Goal: Download file/media

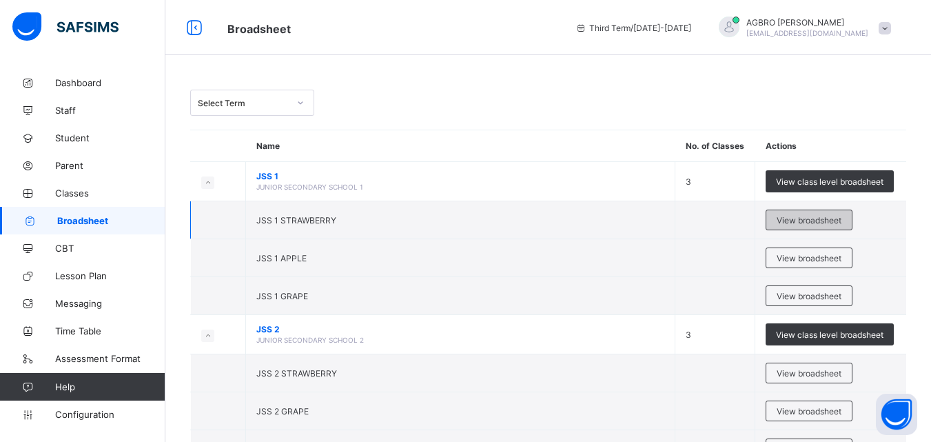
click at [805, 223] on span "View broadsheet" at bounding box center [809, 220] width 65 height 10
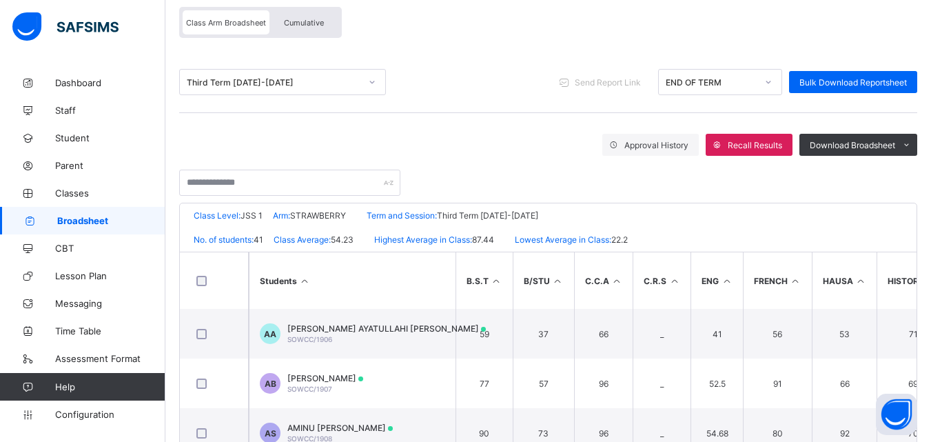
scroll to position [117, 0]
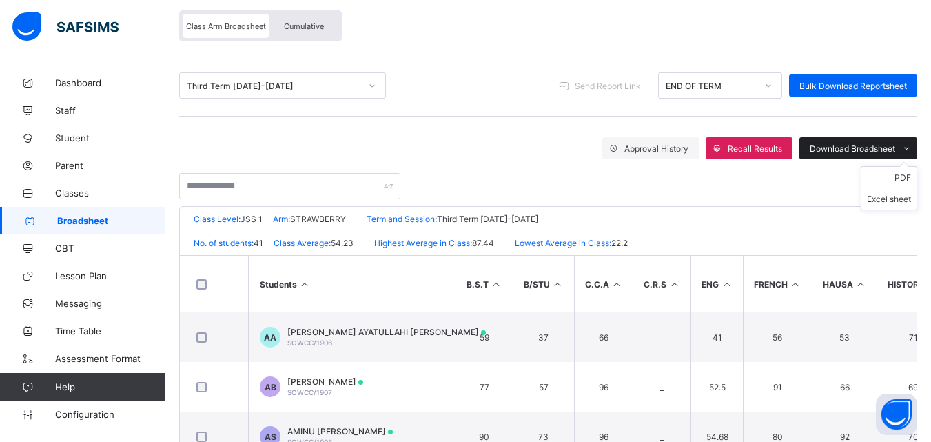
click at [863, 145] on span "Download Broadsheet" at bounding box center [852, 148] width 85 height 10
click at [911, 173] on ul "PDF Excel sheet" at bounding box center [889, 188] width 57 height 44
click at [911, 180] on li "PDF" at bounding box center [889, 177] width 55 height 21
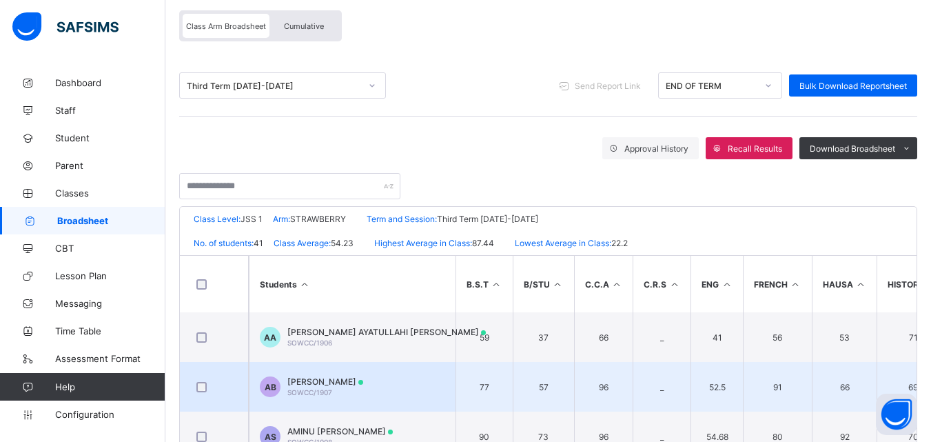
scroll to position [0, 0]
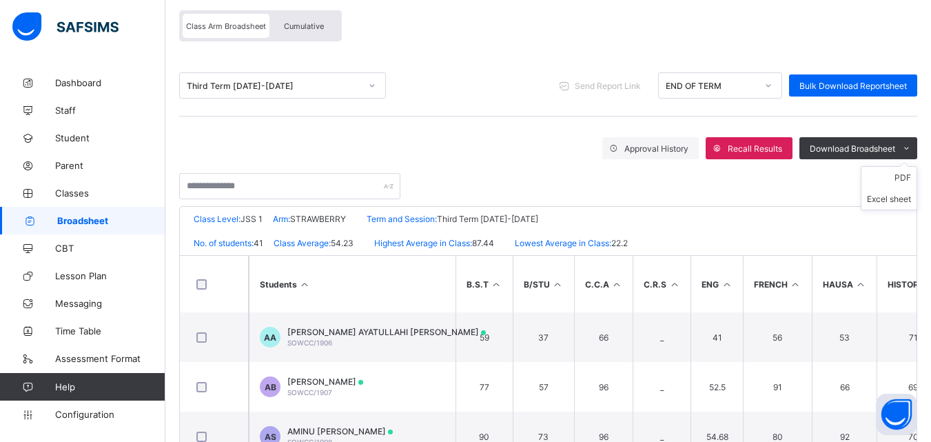
click at [890, 166] on ul "PDF Excel sheet" at bounding box center [889, 188] width 57 height 44
click at [907, 196] on li "Excel sheet" at bounding box center [889, 198] width 55 height 21
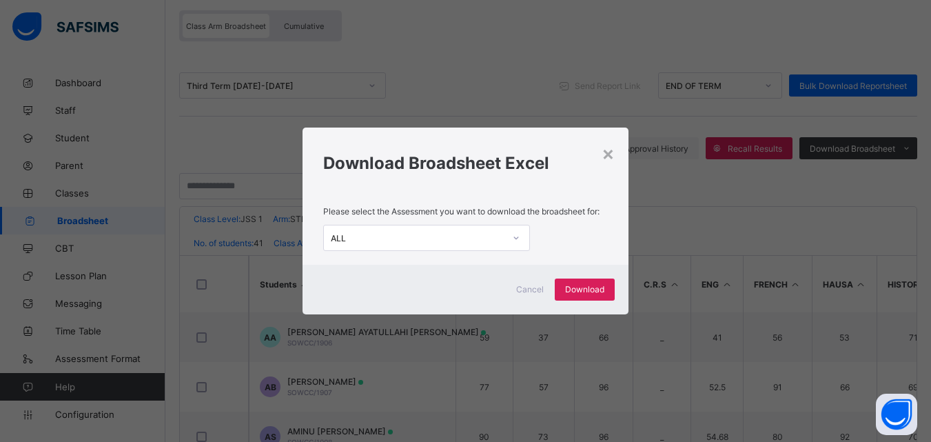
click at [514, 235] on icon at bounding box center [516, 238] width 8 height 14
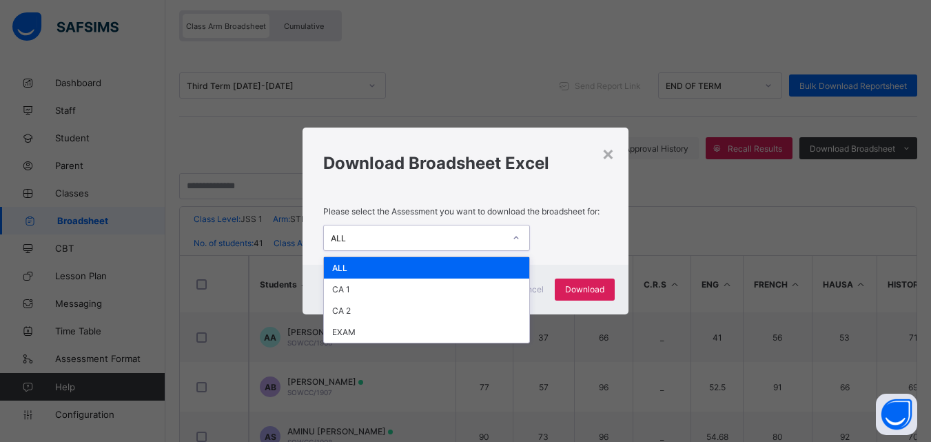
click at [509, 258] on div "ALL" at bounding box center [426, 267] width 205 height 21
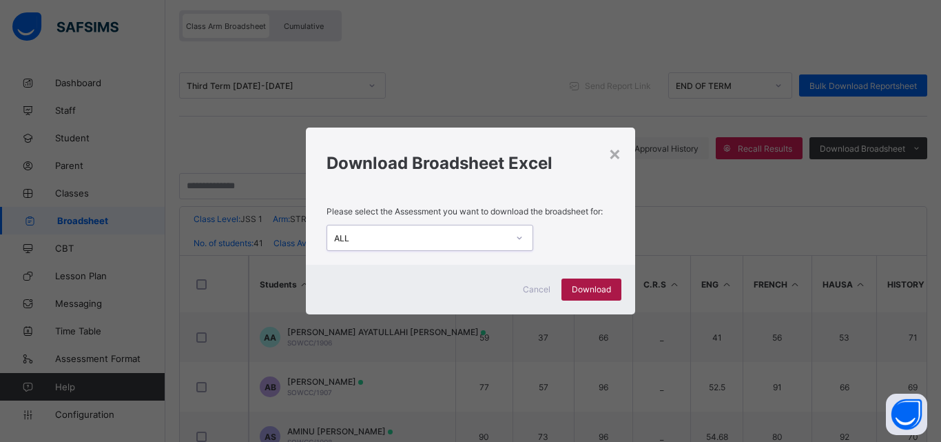
click at [569, 289] on div "Download" at bounding box center [592, 289] width 60 height 22
click at [577, 289] on span "Download" at bounding box center [591, 289] width 39 height 10
click at [780, 215] on div "× Download Broadsheet Excel Please select the Assessment you want to download t…" at bounding box center [470, 221] width 941 height 442
click at [619, 151] on div "×" at bounding box center [615, 152] width 13 height 23
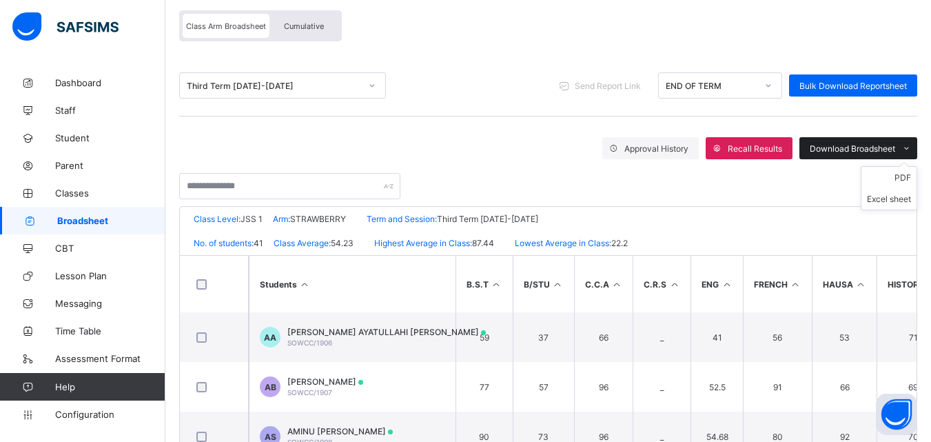
click at [873, 131] on div "Approval History Recall Results Download Broadsheet PDF Excel sheet" at bounding box center [548, 164] width 738 height 69
click at [868, 145] on span "Download Broadsheet" at bounding box center [852, 148] width 85 height 10
click at [903, 176] on li "PDF" at bounding box center [889, 177] width 55 height 21
